Goal: Task Accomplishment & Management: Complete application form

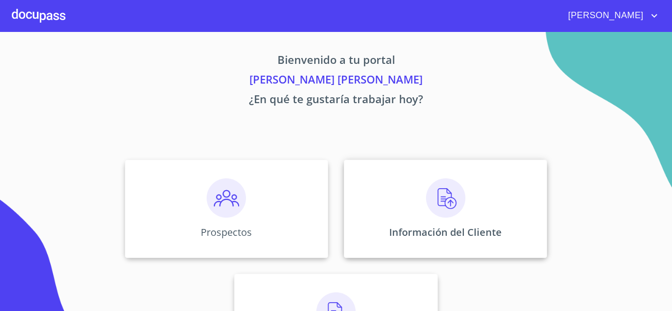
click at [436, 204] on img at bounding box center [445, 198] width 39 height 39
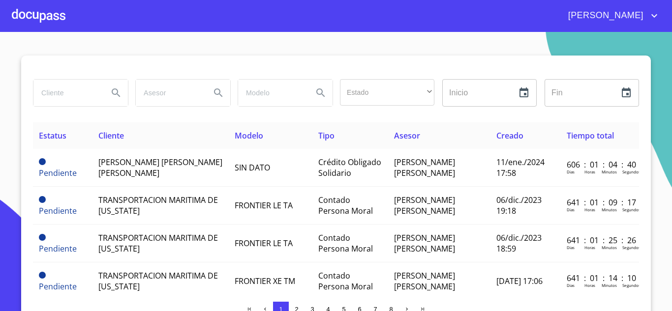
click at [53, 96] on input "search" at bounding box center [66, 93] width 67 height 27
type input "G"
click at [28, 8] on div at bounding box center [39, 15] width 54 height 31
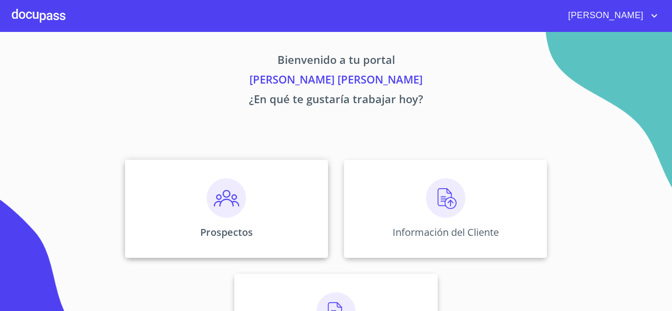
click at [226, 203] on img at bounding box center [226, 198] width 39 height 39
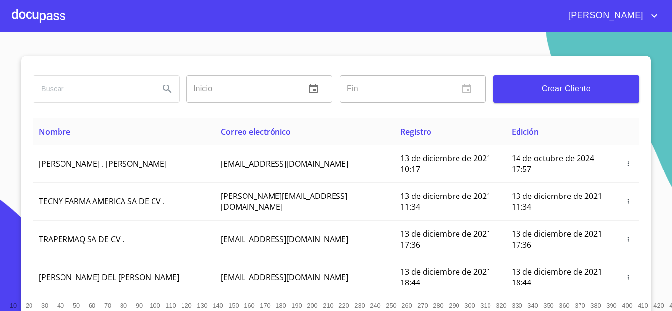
click at [54, 92] on input "search" at bounding box center [92, 89] width 118 height 27
type input "[PERSON_NAME]"
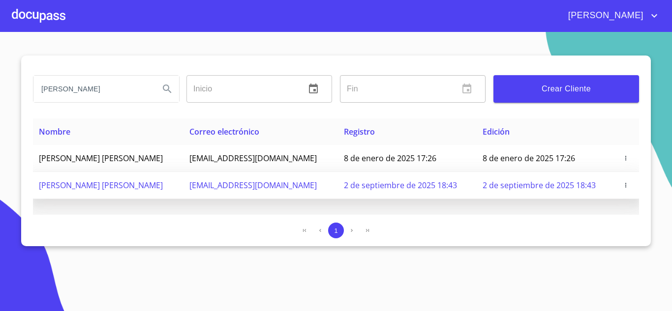
click at [394, 183] on span "2 de septiembre de 2025 18:43" at bounding box center [400, 185] width 113 height 11
click at [83, 184] on span "[PERSON_NAME] [PERSON_NAME]" at bounding box center [101, 185] width 124 height 11
click at [624, 188] on icon "button" at bounding box center [625, 185] width 7 height 7
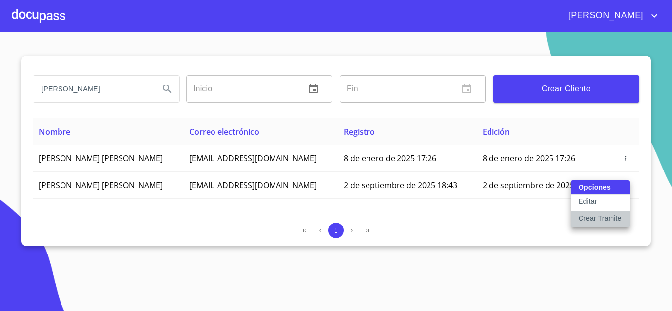
click at [593, 216] on p "Crear Tramite" at bounding box center [599, 218] width 43 height 10
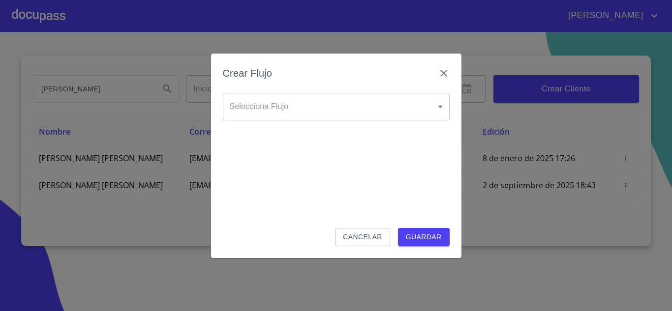
click at [271, 110] on body "[PERSON_NAME] [PERSON_NAME] Inicio ​ Fin ​ Crear Cliente Nombre Correo electrón…" at bounding box center [336, 155] width 672 height 311
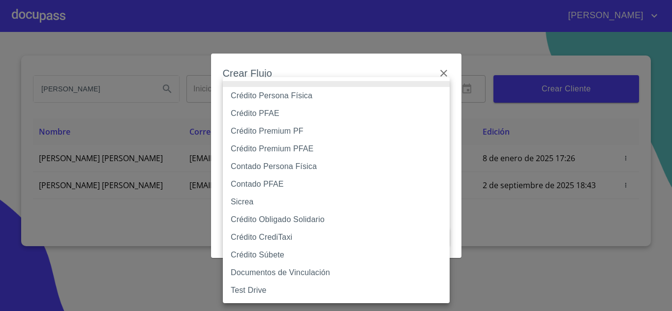
click at [262, 95] on li "Crédito Persona Física" at bounding box center [336, 96] width 227 height 18
type input "61b033e49b8c202ad5bb7912"
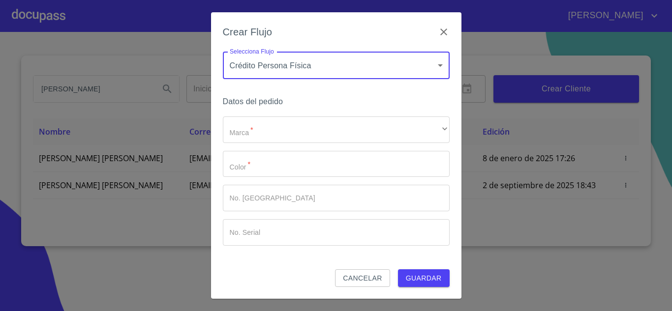
click at [244, 146] on div "Marca   * ​ ​ Color   * ​ No. Pedido ​ No. Serial ​" at bounding box center [336, 181] width 227 height 129
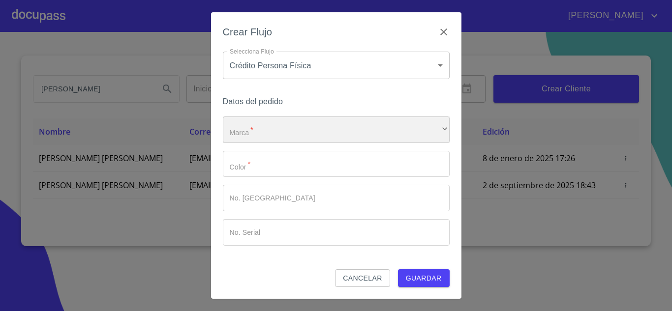
click at [238, 132] on div "​" at bounding box center [336, 130] width 227 height 27
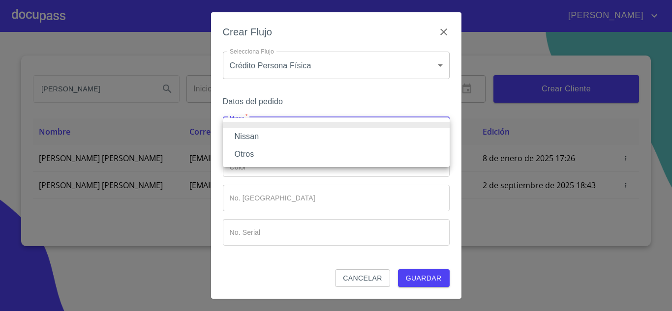
click at [244, 136] on li "Nissan" at bounding box center [336, 137] width 227 height 18
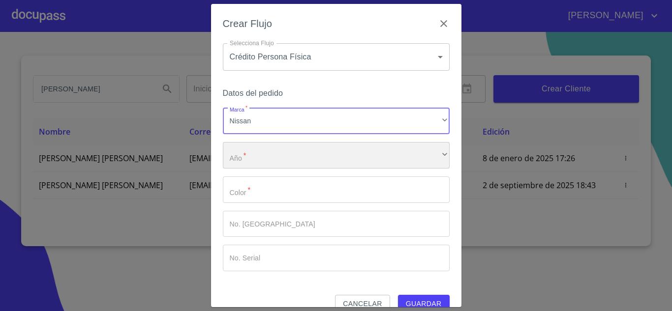
click at [239, 159] on div "​" at bounding box center [336, 155] width 227 height 27
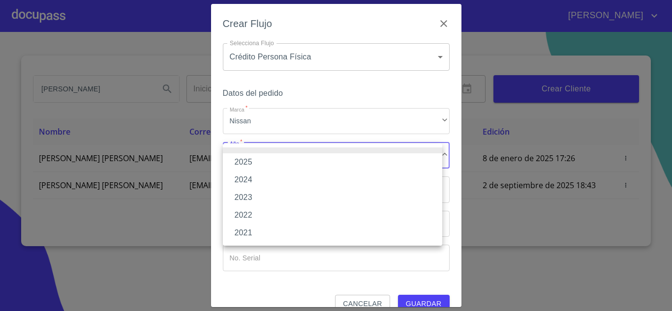
click at [247, 155] on li "2025" at bounding box center [332, 162] width 219 height 18
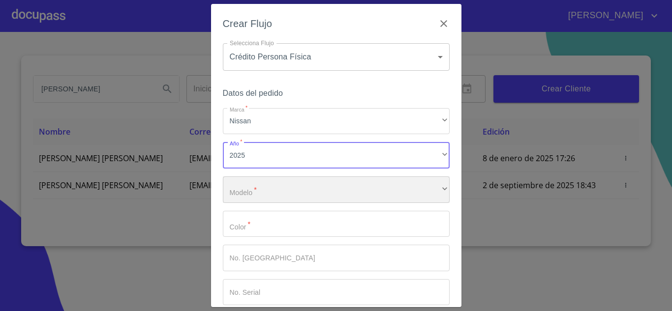
click at [245, 193] on div "​" at bounding box center [336, 190] width 227 height 27
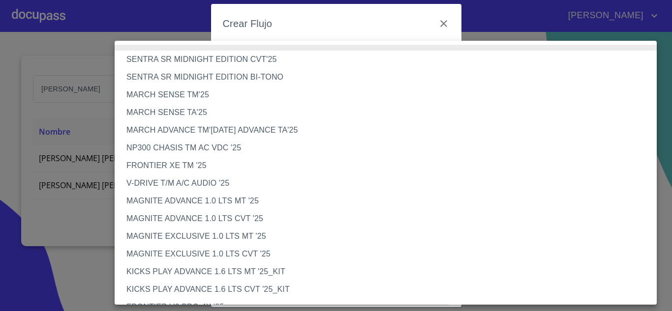
click at [167, 149] on li "NP300 CHASIS TM AC VDC '25" at bounding box center [389, 148] width 549 height 18
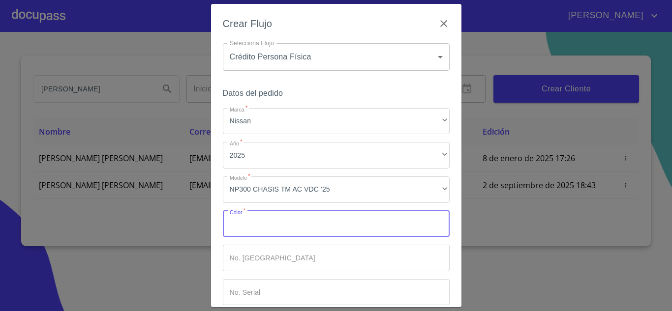
drag, startPoint x: 243, startPoint y: 229, endPoint x: 250, endPoint y: 229, distance: 7.9
click at [246, 229] on input "Marca   *" at bounding box center [336, 224] width 227 height 27
type input "R"
type input "PLATA"
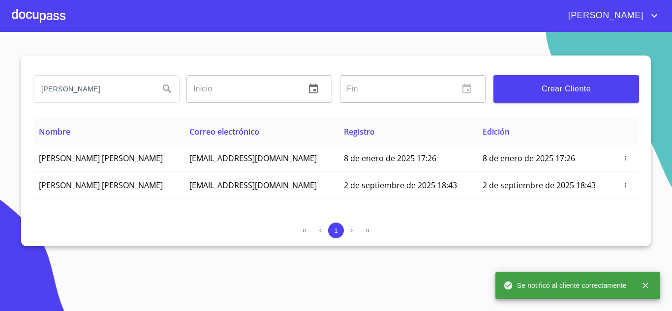
click at [38, 17] on div at bounding box center [39, 15] width 54 height 31
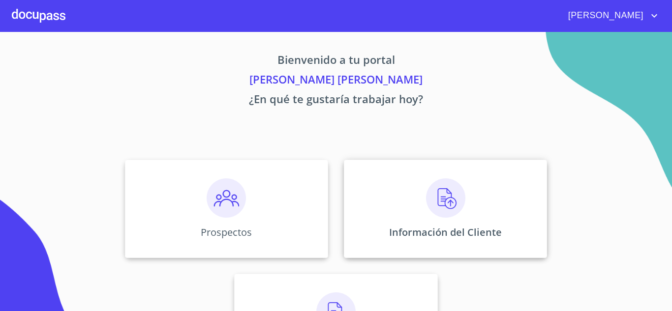
click at [449, 210] on img at bounding box center [445, 198] width 39 height 39
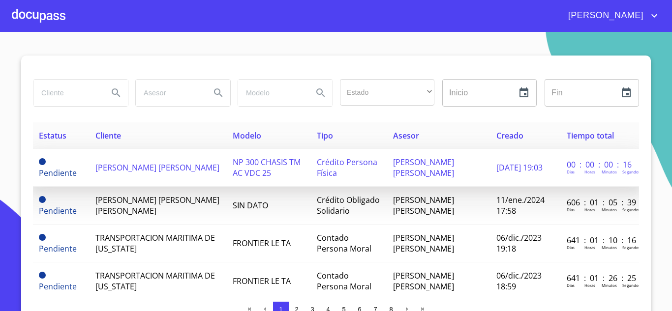
click at [145, 170] on span "[PERSON_NAME] [PERSON_NAME]" at bounding box center [157, 167] width 124 height 11
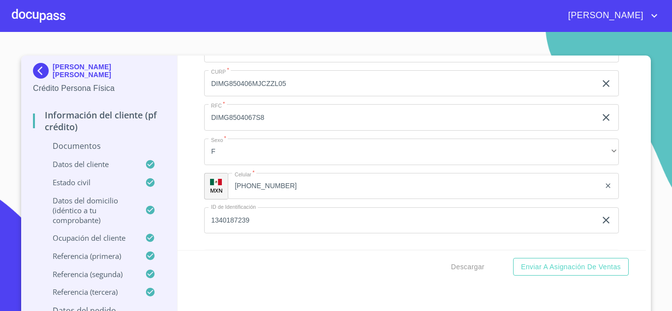
scroll to position [2558, 0]
click at [304, 95] on input "DIMG850406MJCZZL05" at bounding box center [400, 82] width 392 height 27
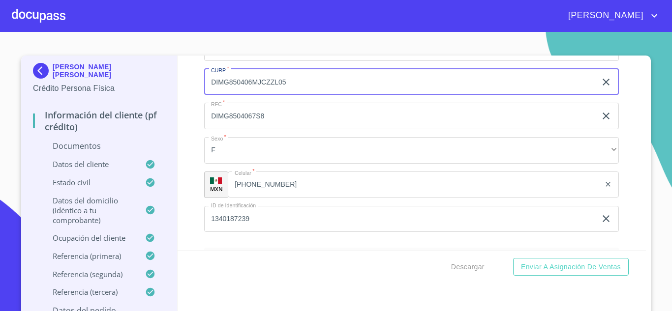
click at [304, 95] on input "DIMG850406MJCZZL05" at bounding box center [400, 82] width 392 height 27
click at [649, 15] on icon "account of current user" at bounding box center [654, 16] width 12 height 12
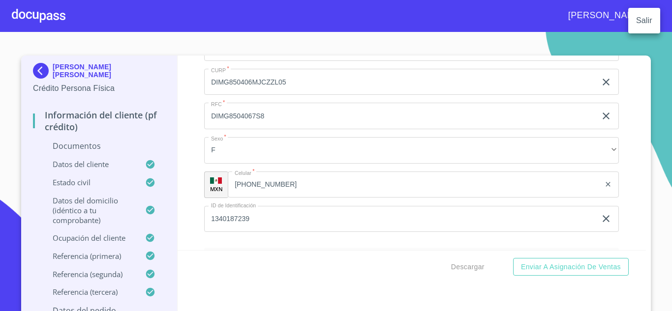
click at [654, 25] on li "Salir" at bounding box center [644, 21] width 32 height 18
